Goal: Obtain resource: Obtain resource

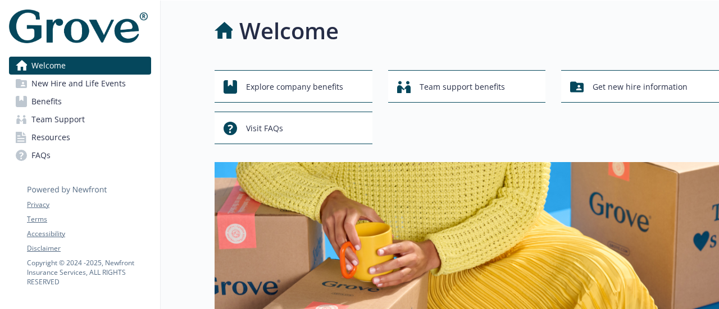
click at [69, 138] on link "Resources" at bounding box center [80, 138] width 142 height 18
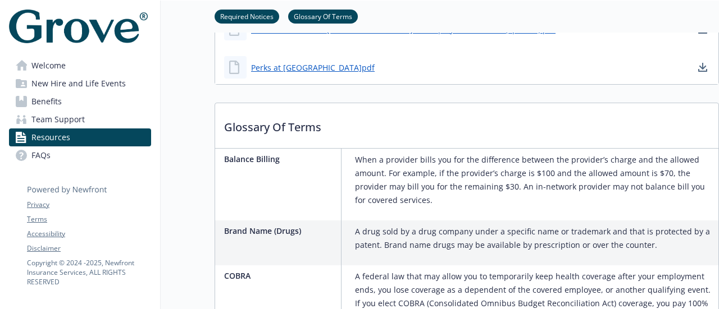
scroll to position [1067, 0]
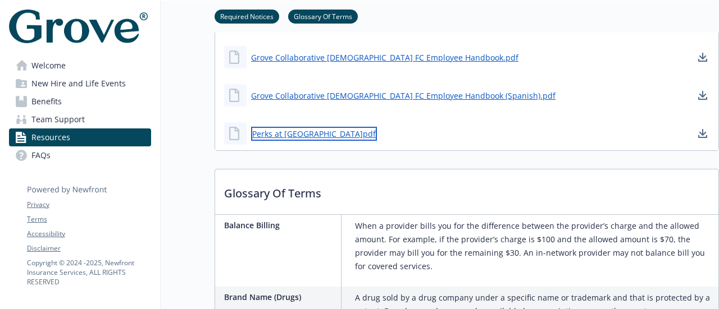
click at [284, 134] on link "Perks at [GEOGRAPHIC_DATA]pdf" at bounding box center [314, 134] width 126 height 14
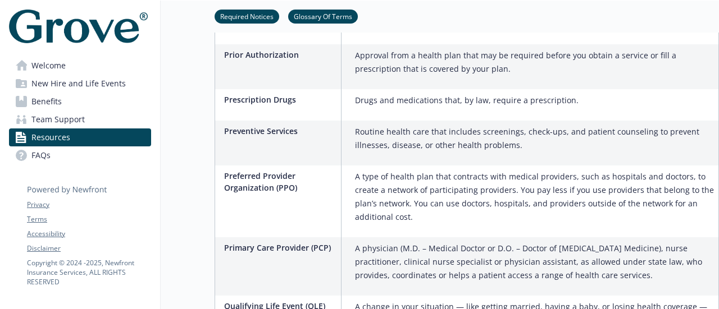
scroll to position [2415, 0]
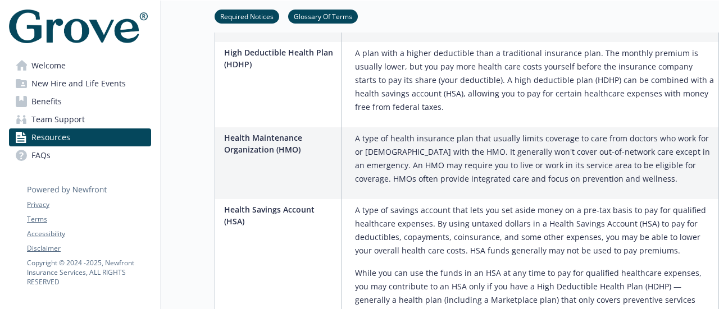
click at [45, 65] on span "Welcome" at bounding box center [48, 66] width 34 height 18
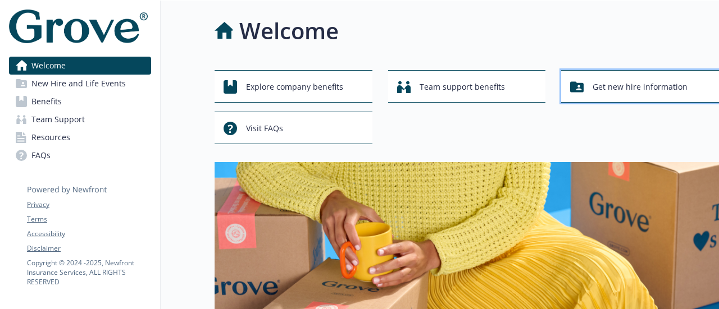
click at [635, 92] on span "Get new hire information" at bounding box center [640, 86] width 95 height 21
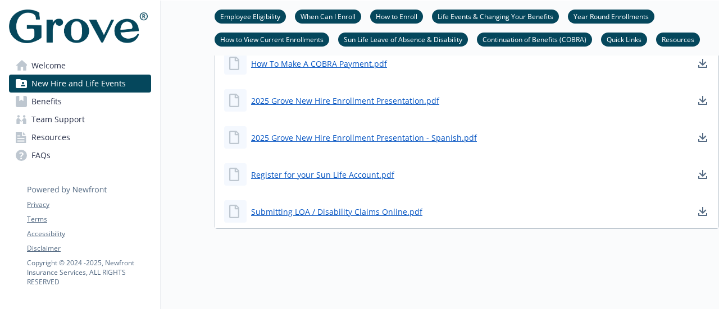
scroll to position [1025, 0]
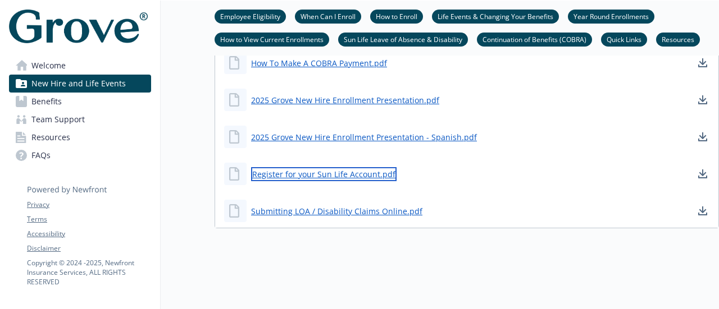
click at [374, 167] on link "Register for your Sun Life Account.pdf" at bounding box center [323, 174] width 145 height 14
click at [332, 167] on link "Register for your Sun Life Account.pdf" at bounding box center [323, 174] width 145 height 14
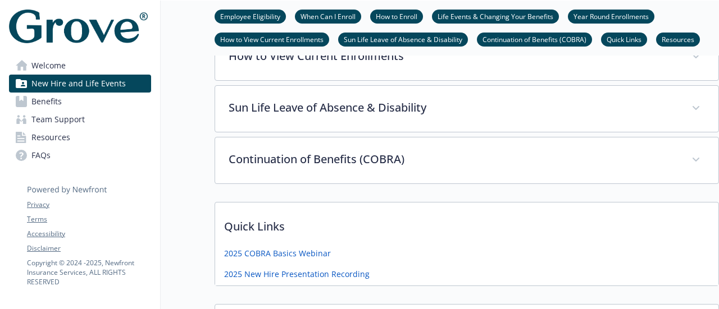
scroll to position [632, 0]
